Goal: Task Accomplishment & Management: Use online tool/utility

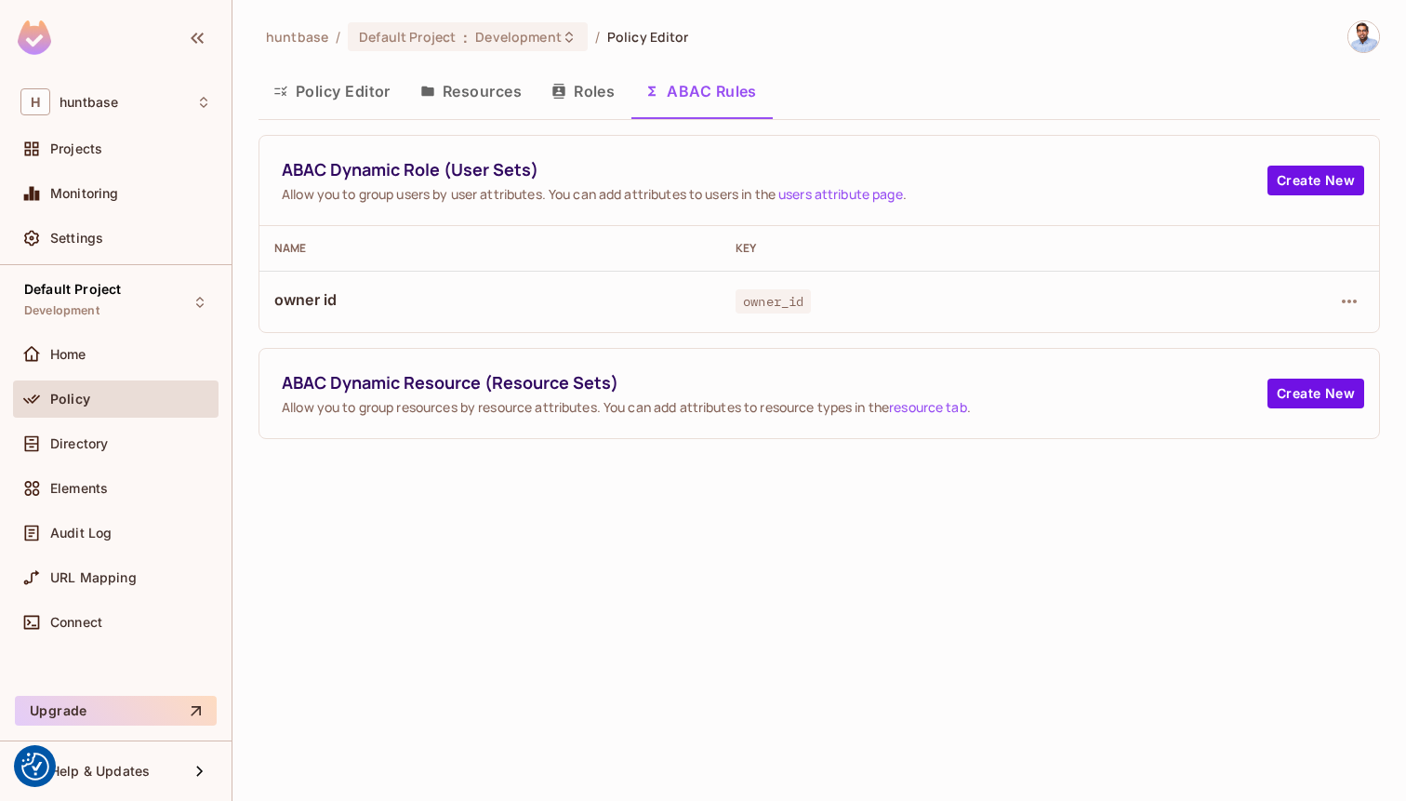
click at [323, 100] on button "Policy Editor" at bounding box center [332, 91] width 147 height 46
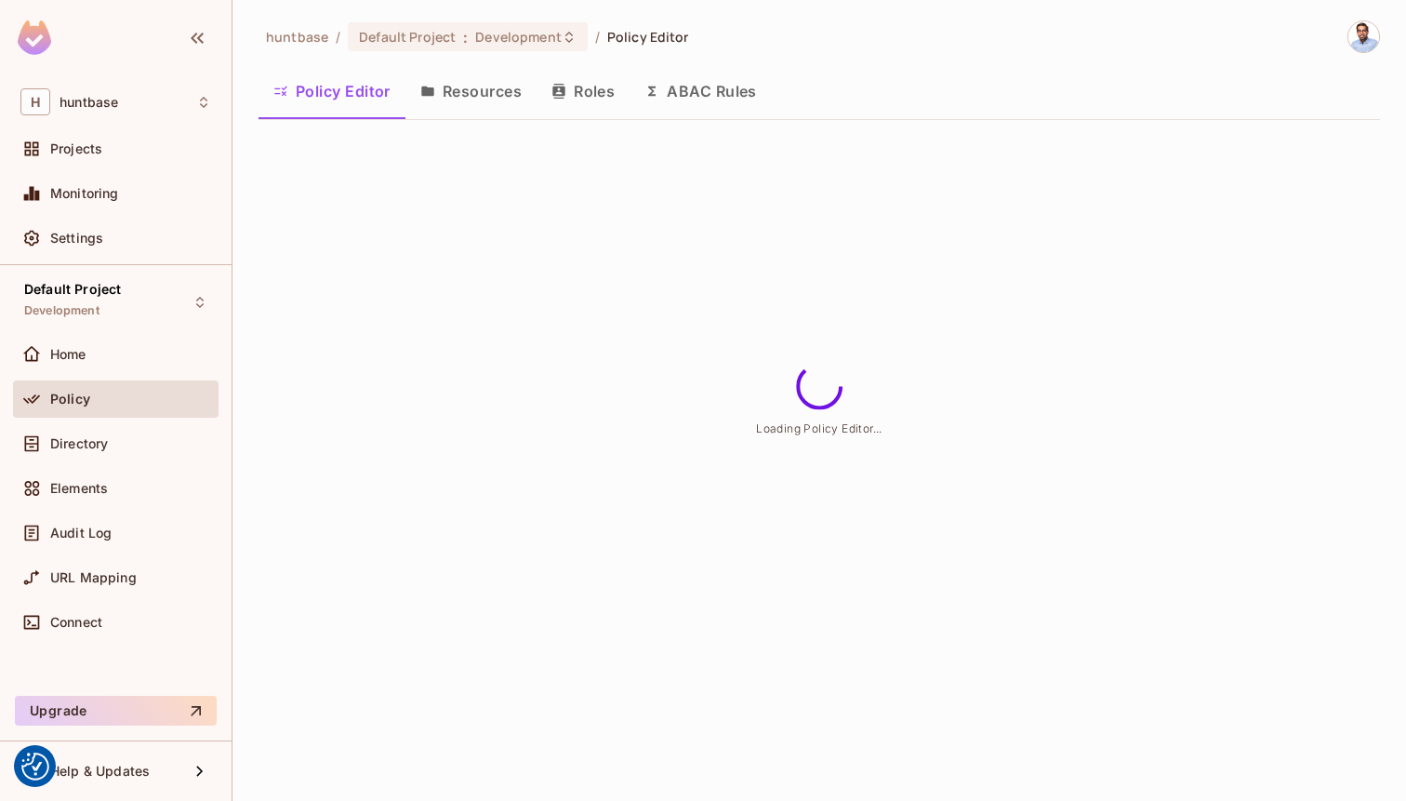
click at [460, 96] on button "Resources" at bounding box center [470, 91] width 131 height 46
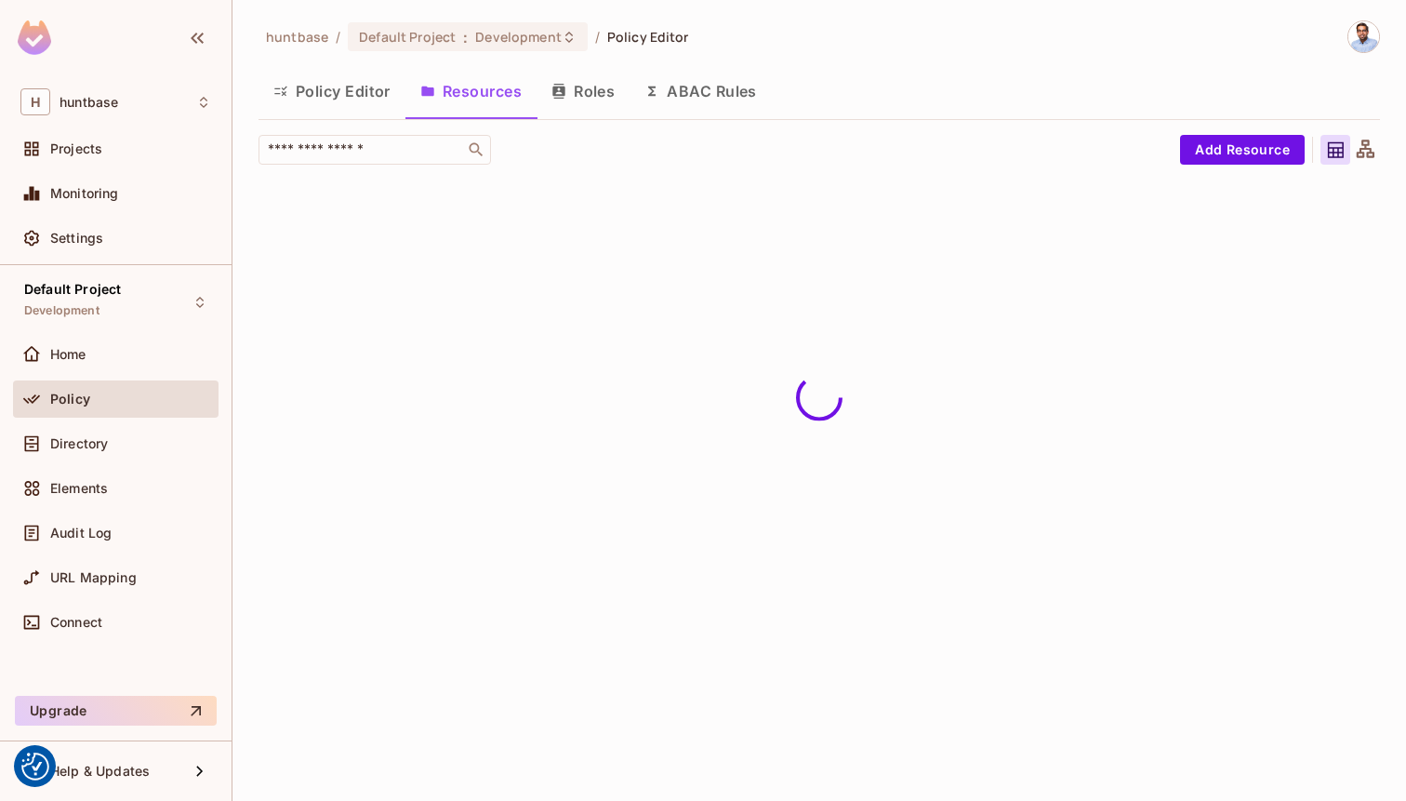
click at [735, 99] on button "ABAC Rules" at bounding box center [701, 91] width 142 height 46
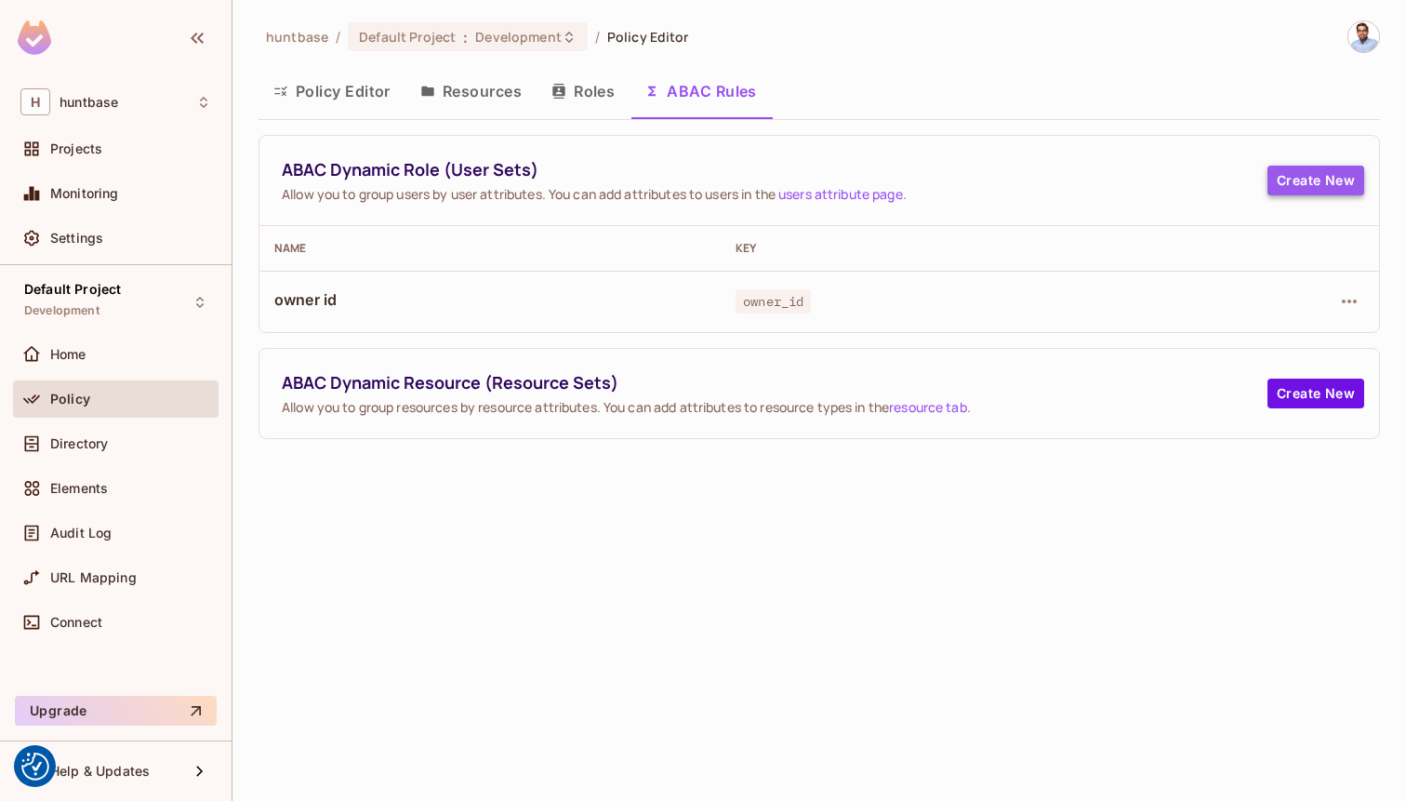
click at [1304, 174] on button "Create New" at bounding box center [1315, 181] width 97 height 30
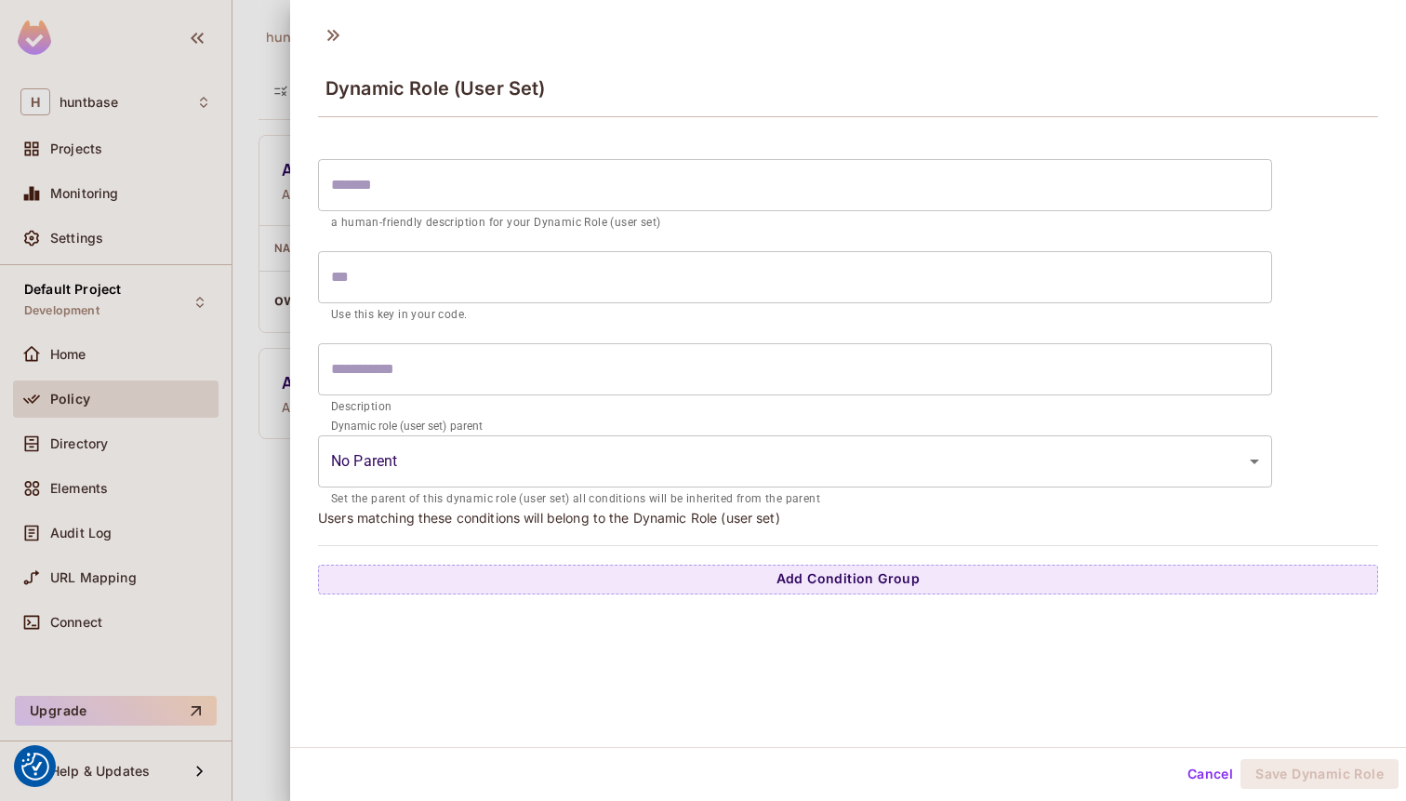
click at [583, 214] on p "a human-friendly description for your Dynamic Role (user set)" at bounding box center [795, 223] width 928 height 19
click at [330, 25] on icon at bounding box center [333, 35] width 30 height 30
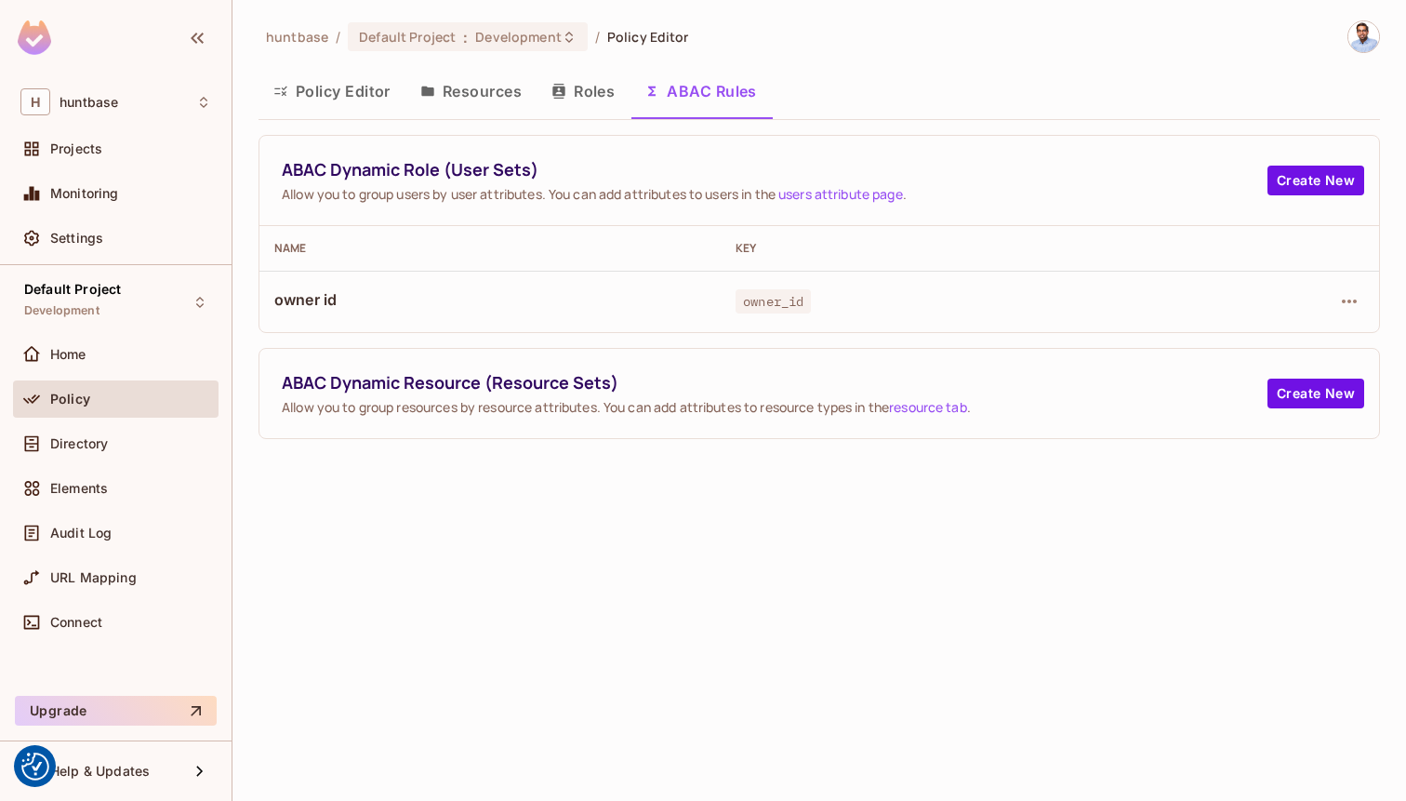
click at [576, 89] on button "Roles" at bounding box center [583, 91] width 93 height 46
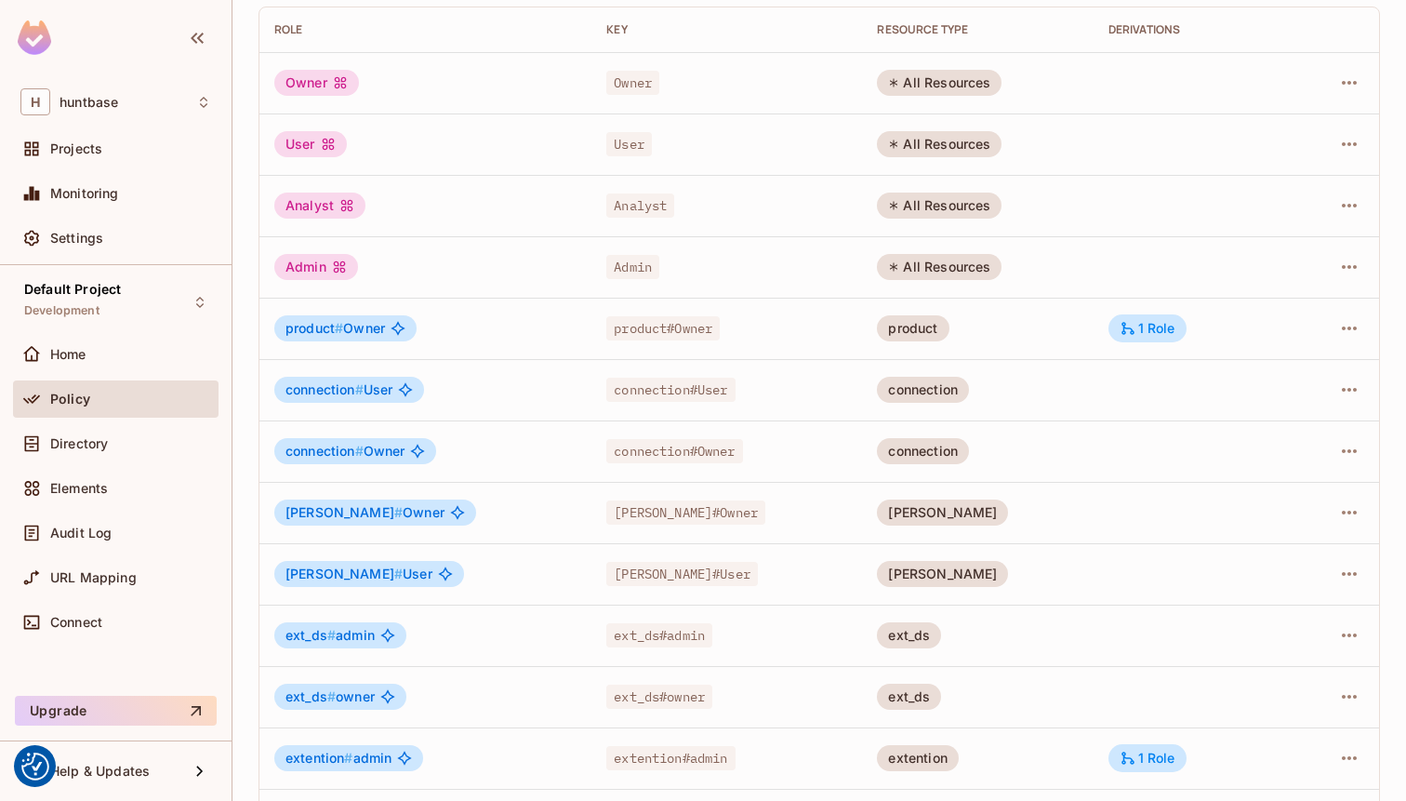
scroll to position [238, 0]
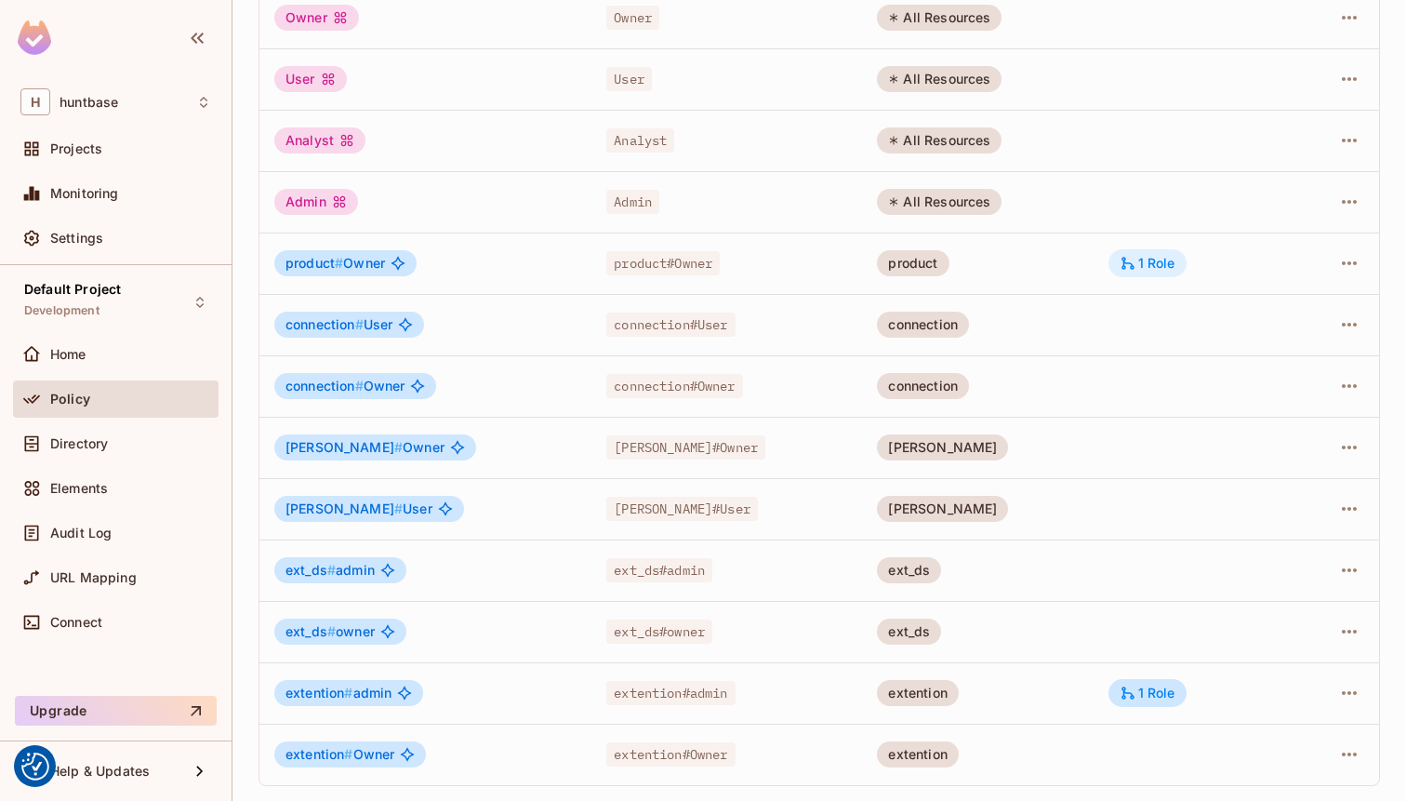
click at [1127, 265] on div "1 Role" at bounding box center [1148, 263] width 56 height 17
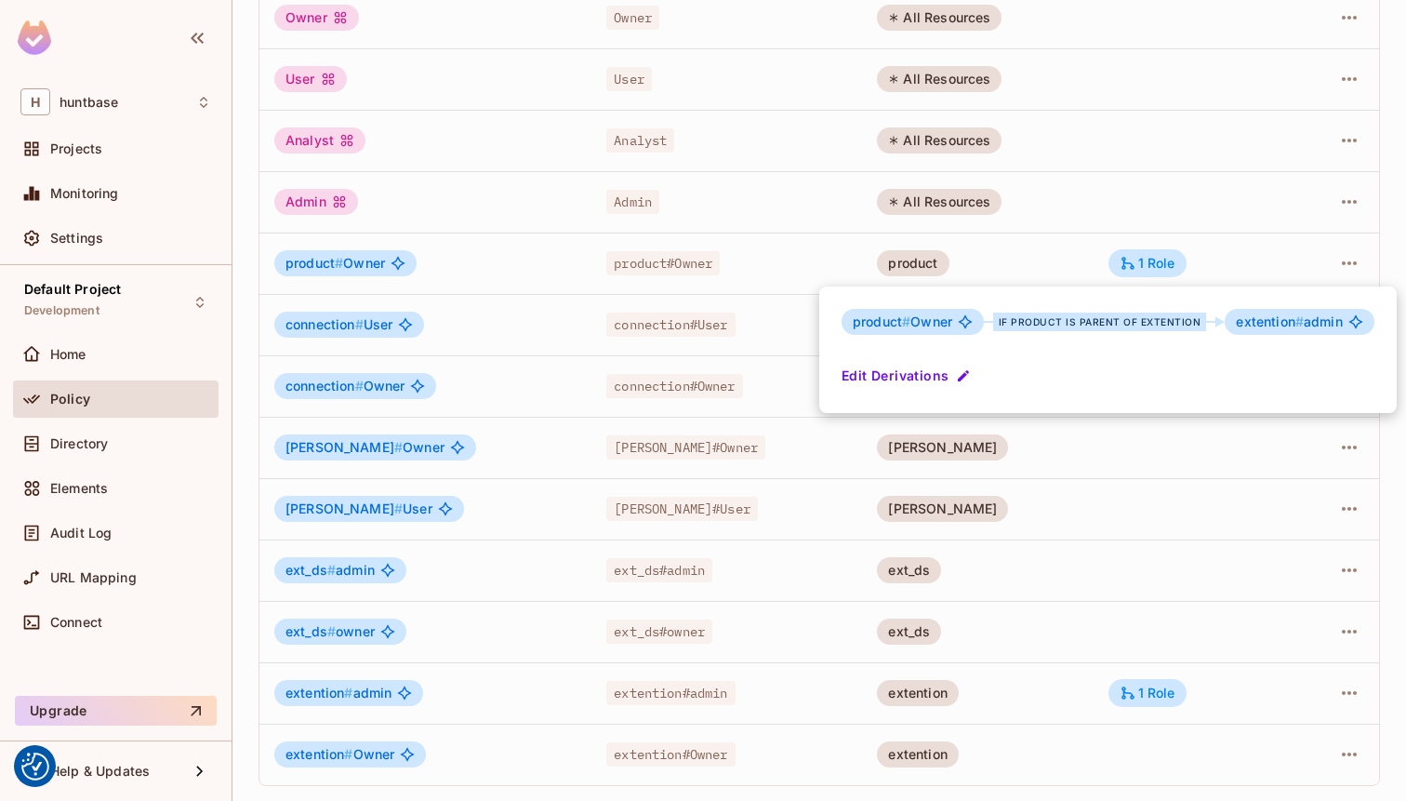
click at [1146, 14] on div at bounding box center [703, 400] width 1406 height 801
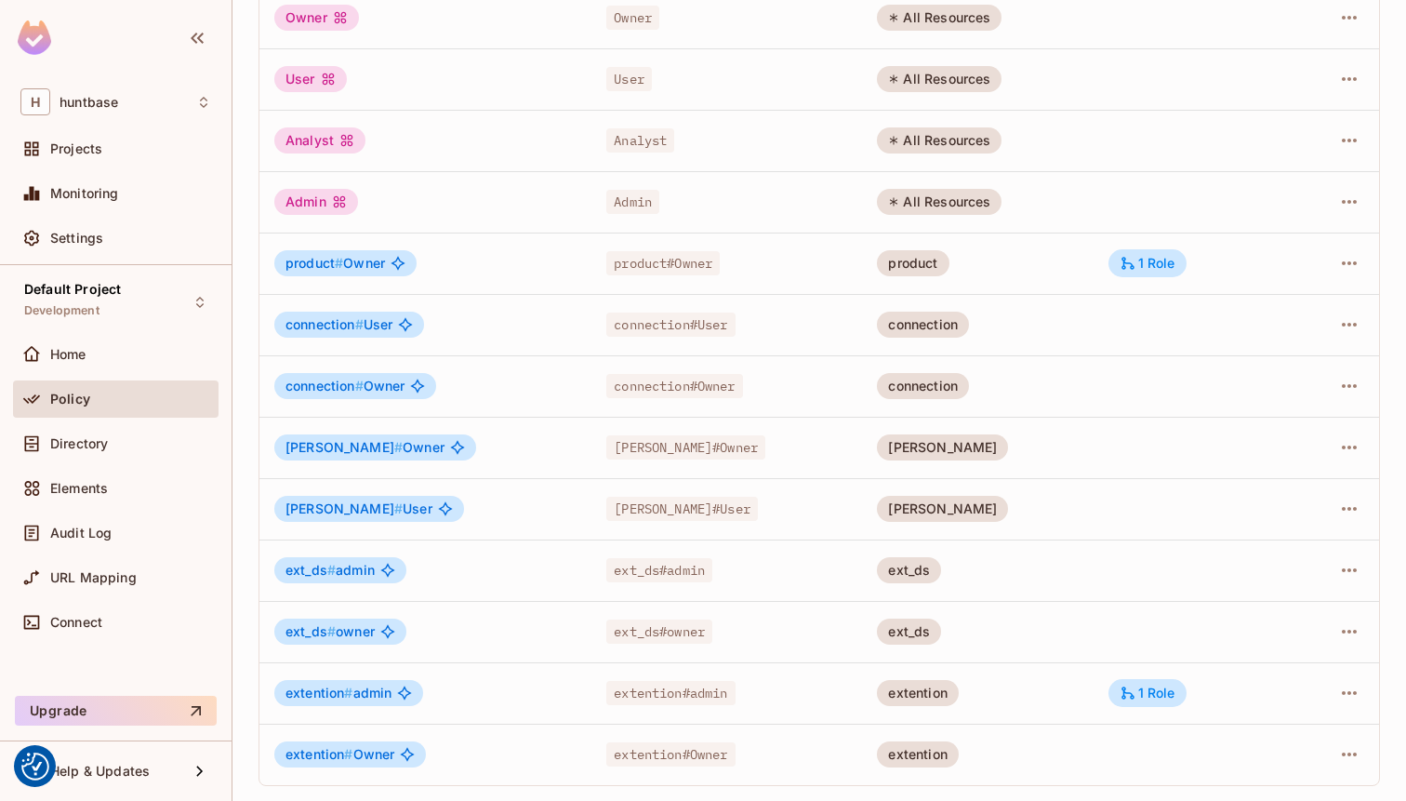
scroll to position [0, 0]
